Goal: Navigation & Orientation: Find specific page/section

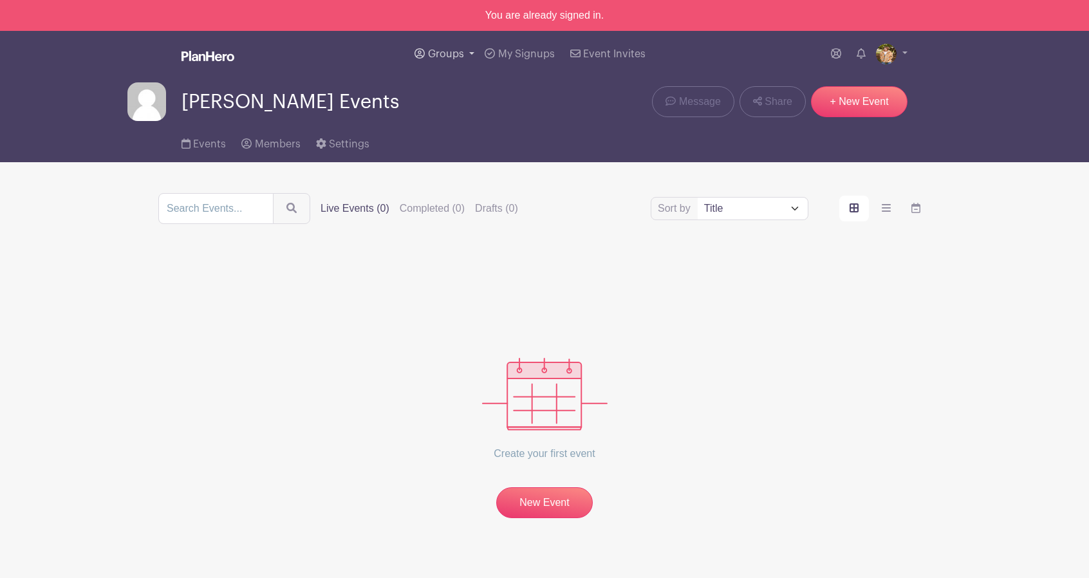
click at [452, 56] on span "Groups" at bounding box center [446, 54] width 36 height 10
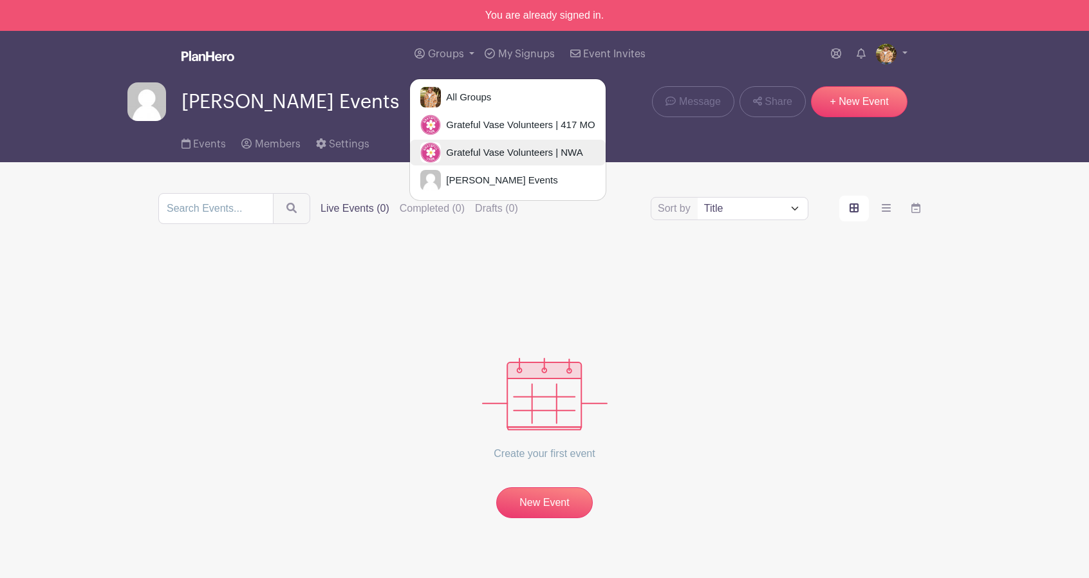
click at [474, 140] on link "Grateful Vase Volunteers | NWA" at bounding box center [507, 153] width 195 height 26
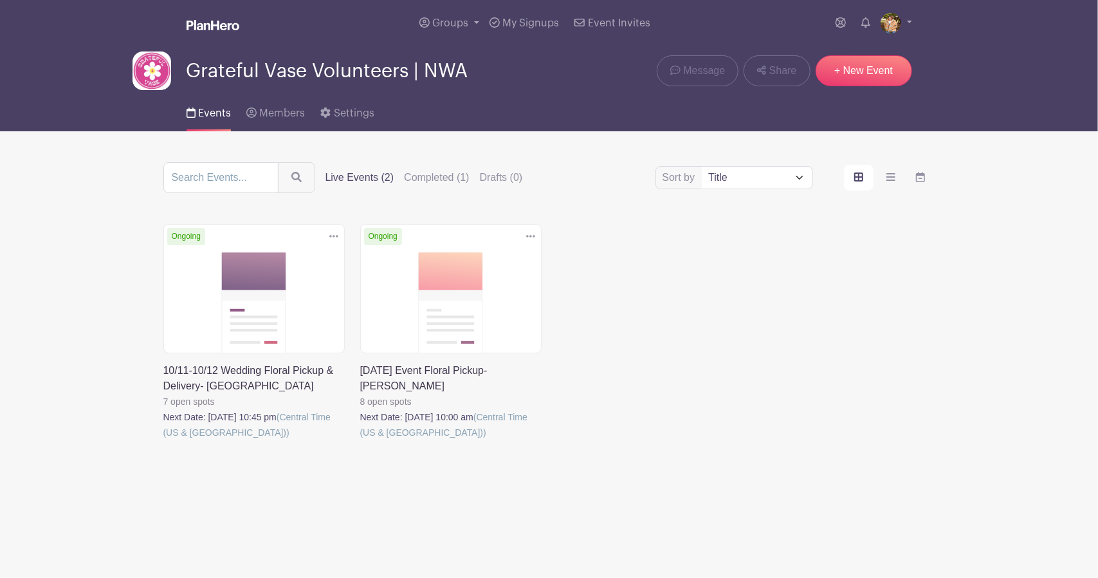
click at [163, 440] on link at bounding box center [163, 440] width 0 height 0
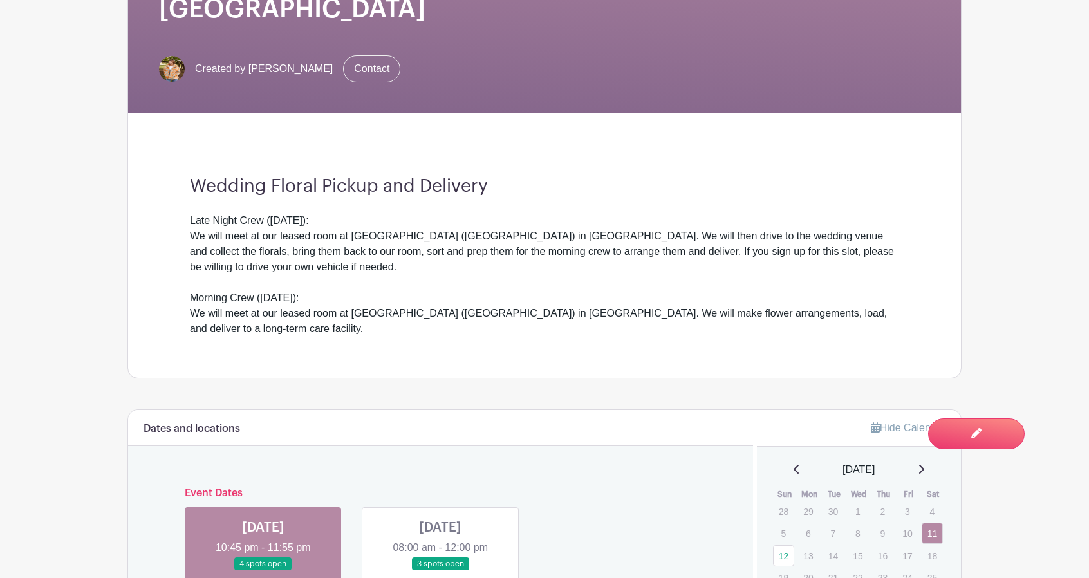
scroll to position [386, 0]
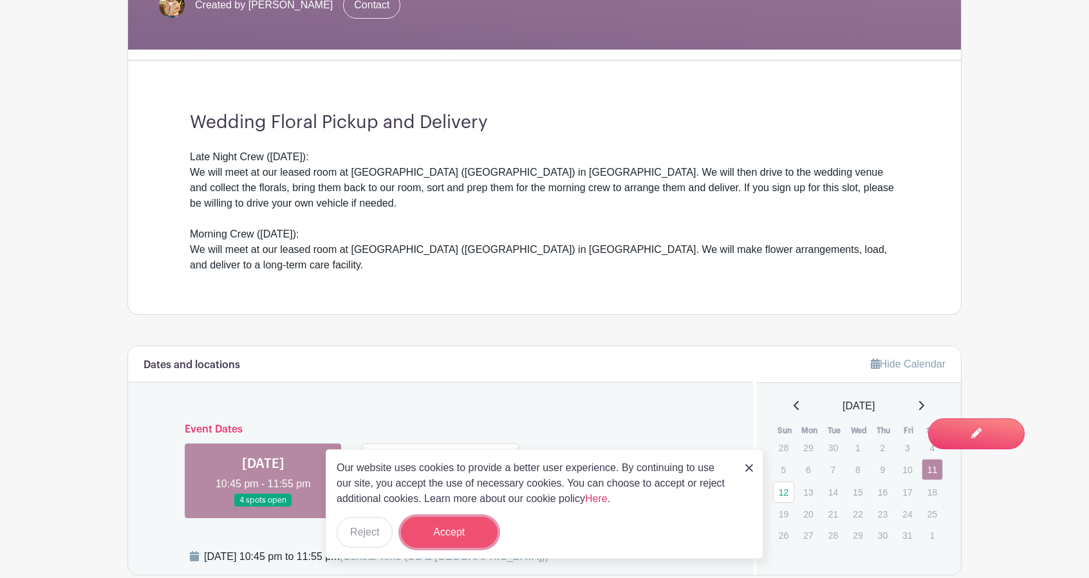
click at [466, 524] on button "Accept" at bounding box center [449, 532] width 97 height 31
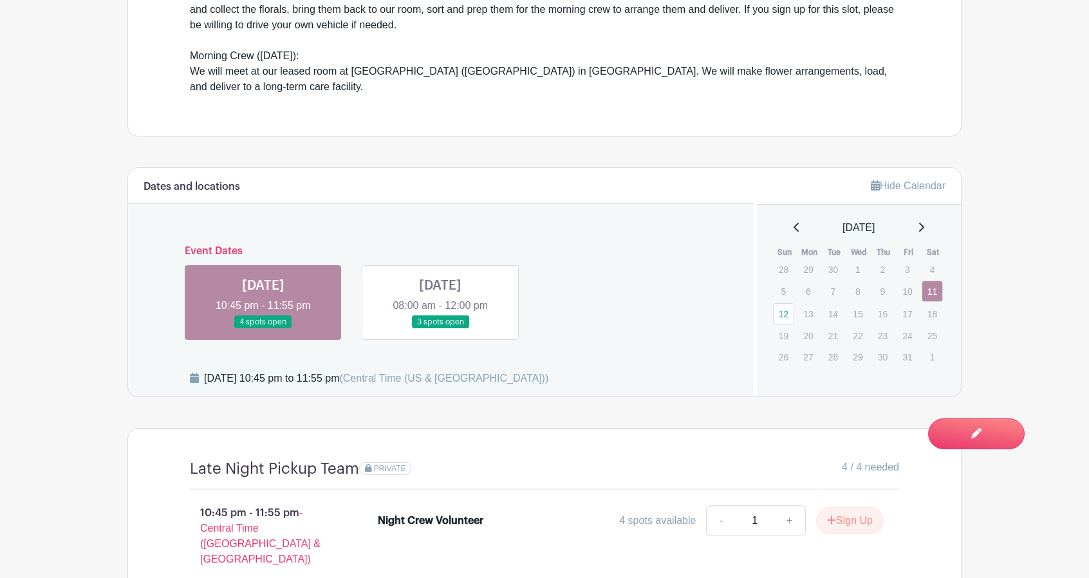
scroll to position [579, 0]
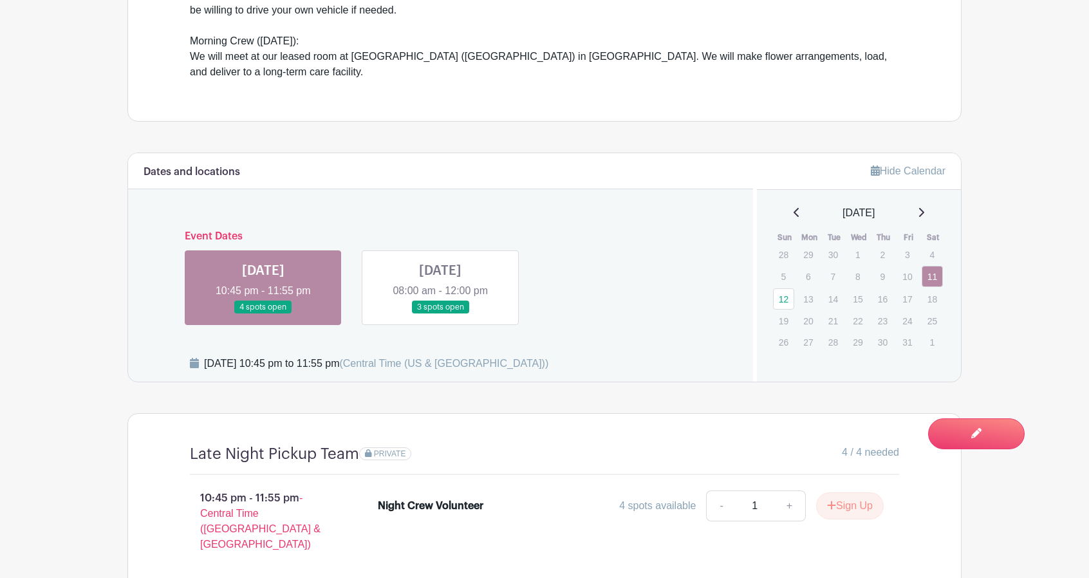
click at [440, 314] on link at bounding box center [440, 314] width 0 height 0
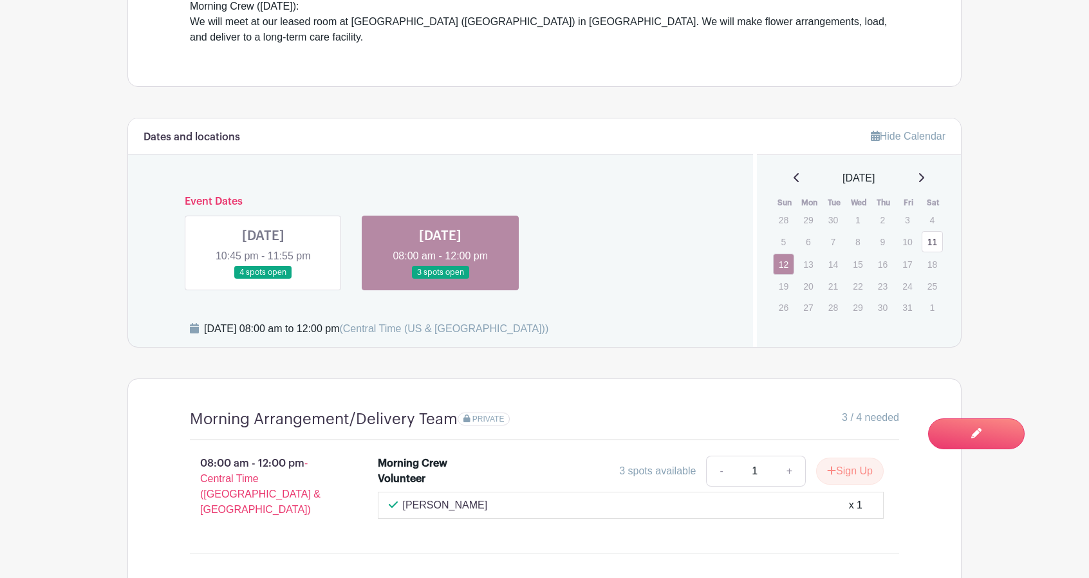
scroll to position [540, 0]
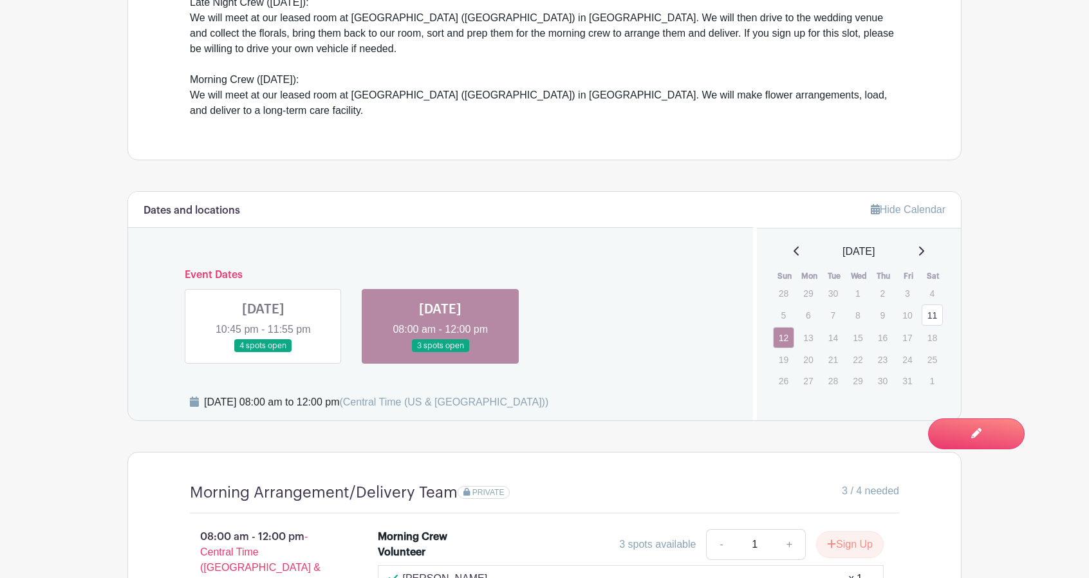
click at [263, 353] on link at bounding box center [263, 353] width 0 height 0
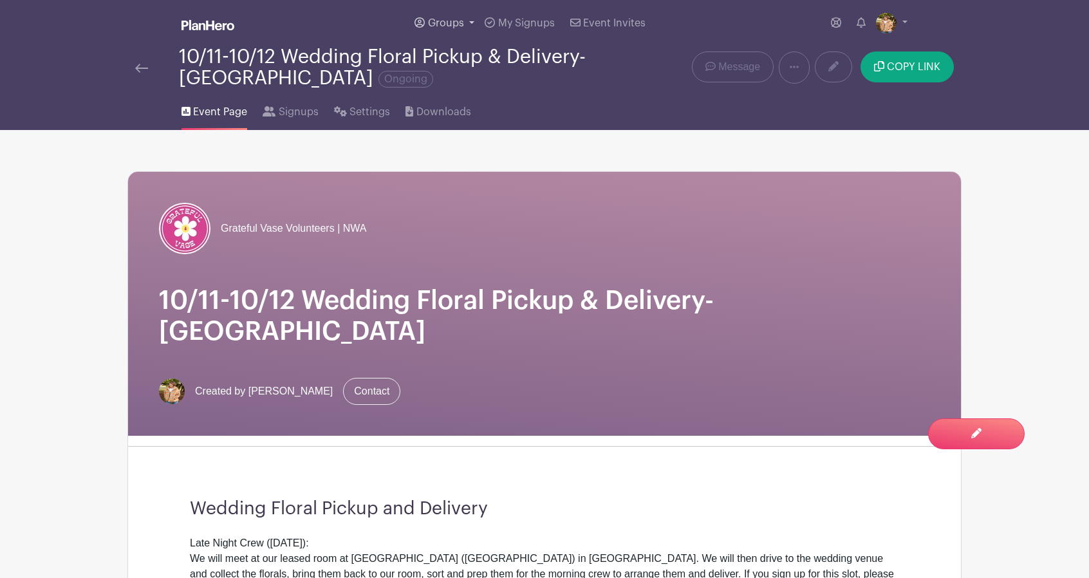
click at [456, 28] on span "Groups" at bounding box center [446, 23] width 36 height 10
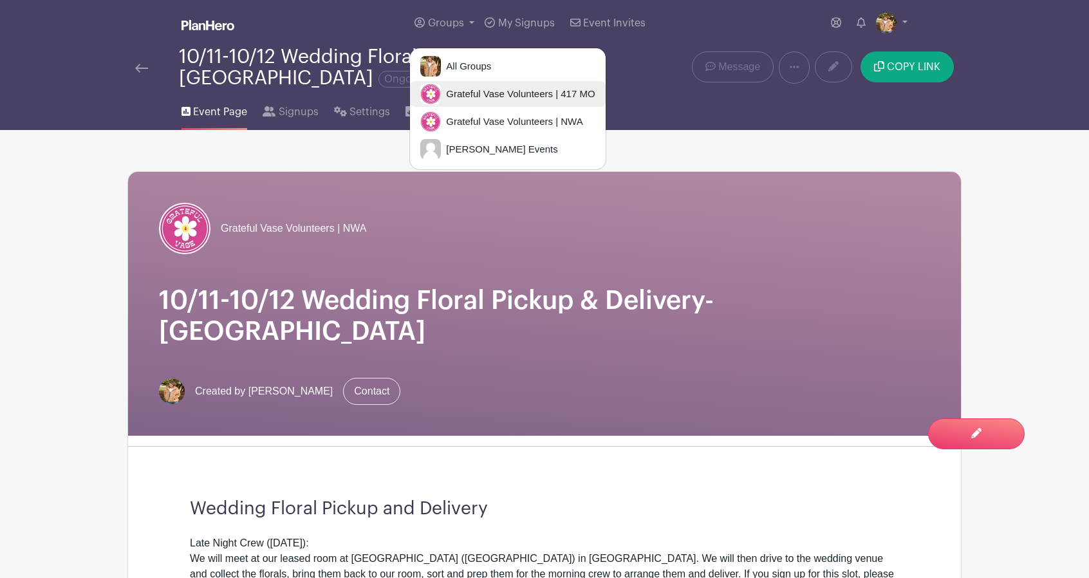
click at [499, 93] on span "Grateful Vase Volunteers | 417 MO" at bounding box center [518, 94] width 154 height 15
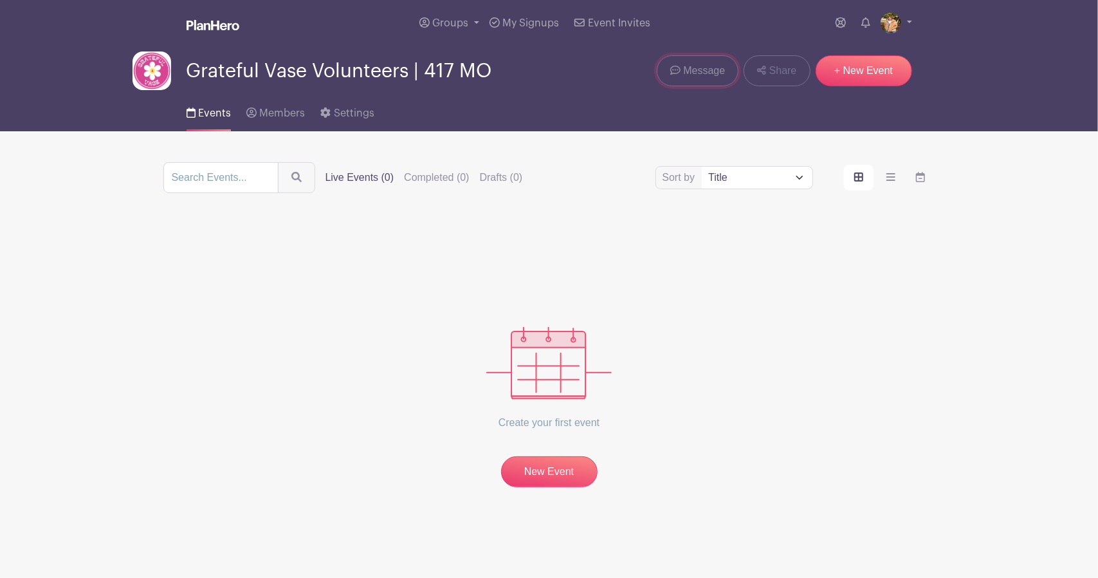
click at [730, 74] on link "Message" at bounding box center [698, 70] width 82 height 31
